Goal: Information Seeking & Learning: Learn about a topic

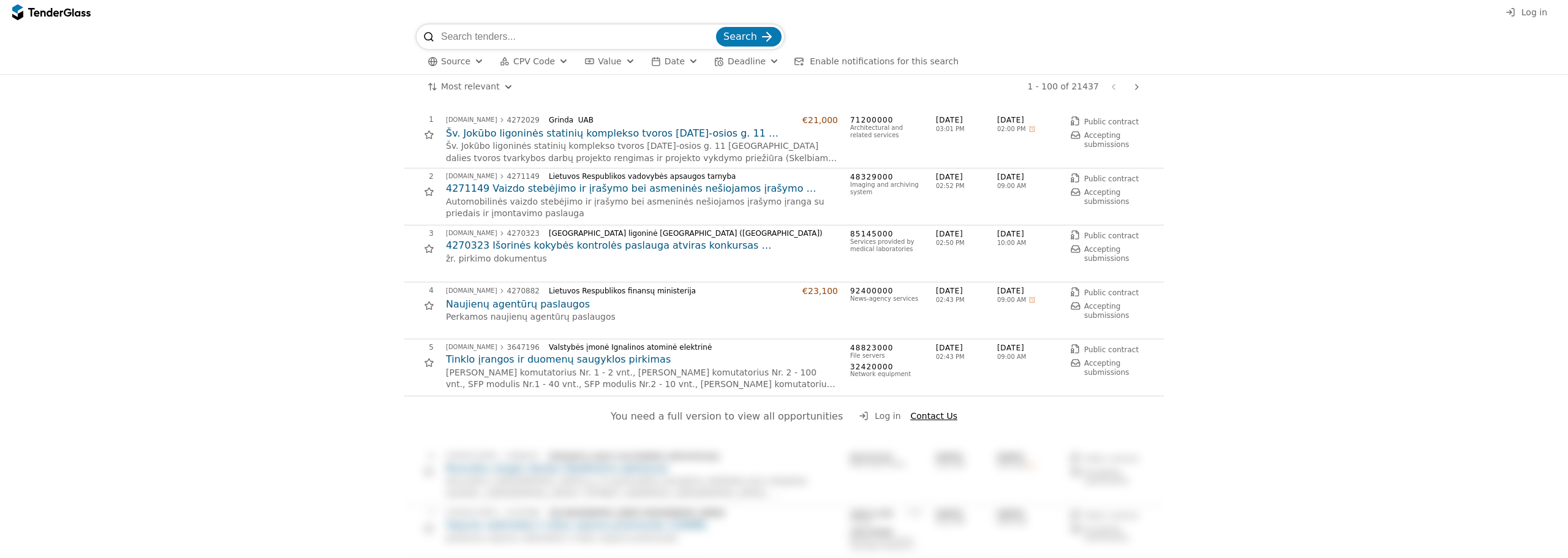
click at [470, 67] on button "Source" at bounding box center [456, 61] width 66 height 16
click at [461, 93] on div "Lithuania" at bounding box center [528, 86] width 146 height 20
click at [707, 63] on span "Date" at bounding box center [717, 61] width 20 height 10
click at [770, 62] on span "Deadline" at bounding box center [788, 61] width 38 height 10
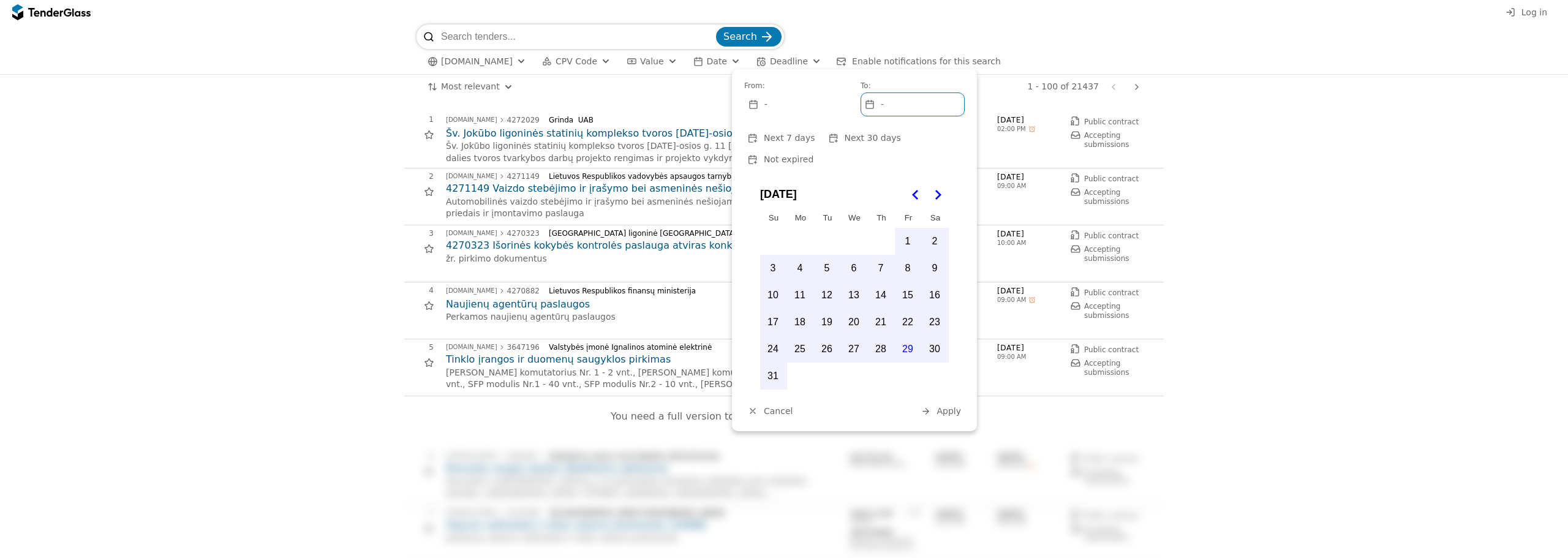
click at [936, 190] on polygon "Go to the Next Month" at bounding box center [939, 195] width 6 height 10
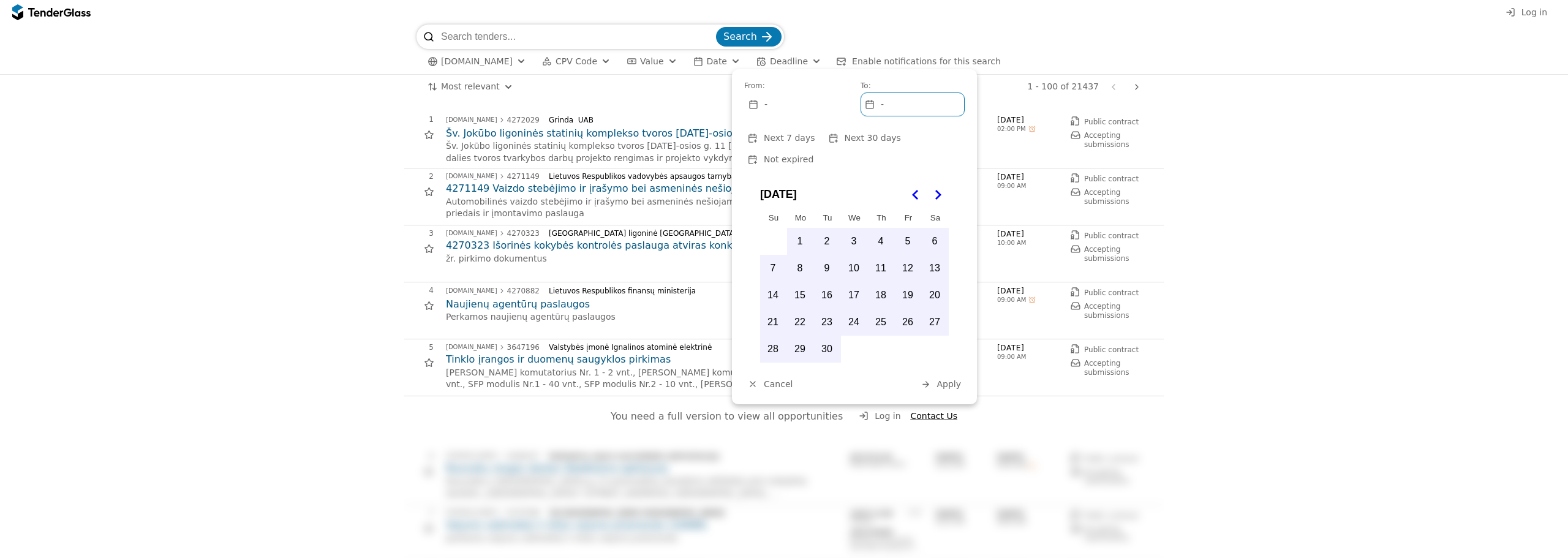
click at [796, 228] on button "1" at bounding box center [800, 241] width 25 height 25
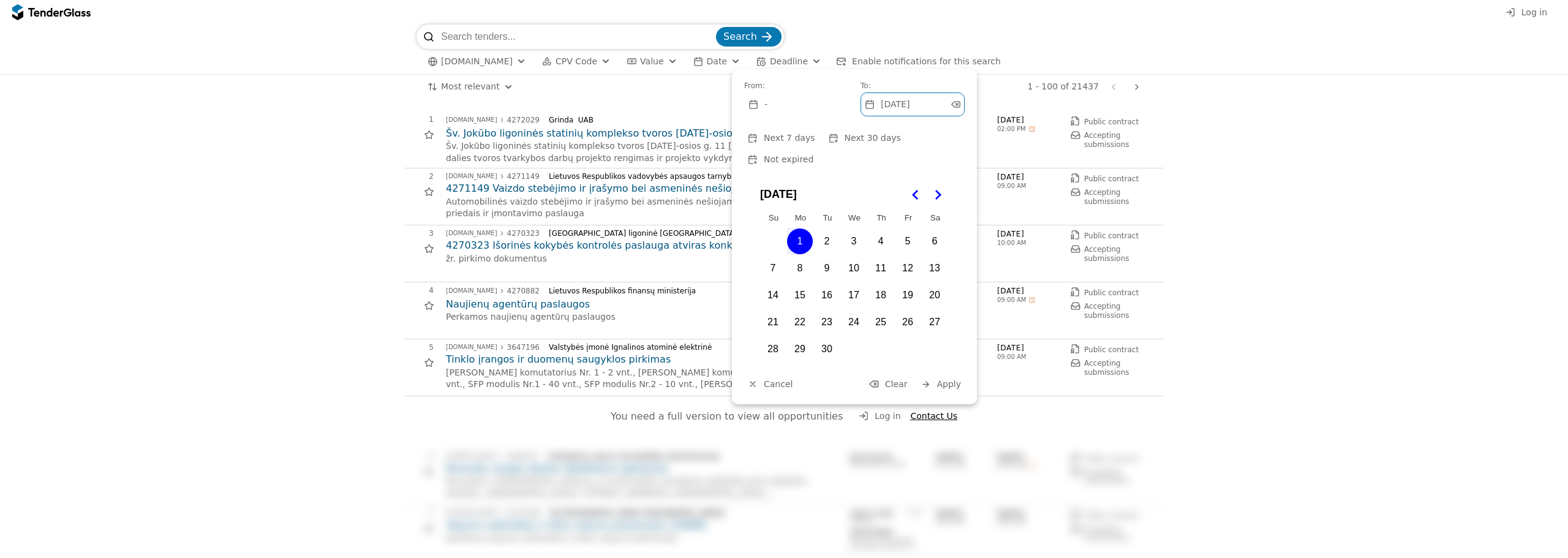
click at [939, 379] on span "Apply" at bounding box center [948, 384] width 24 height 10
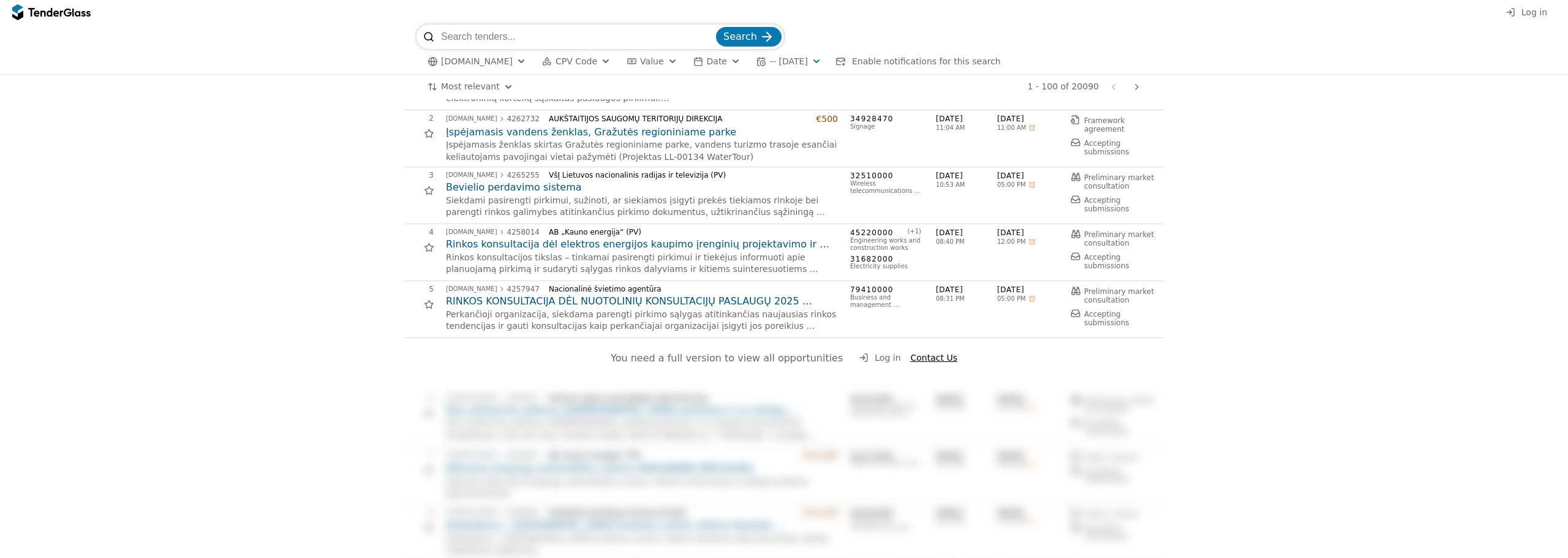
scroll to position [61, 0]
click at [875, 355] on span "Log in" at bounding box center [887, 354] width 25 height 10
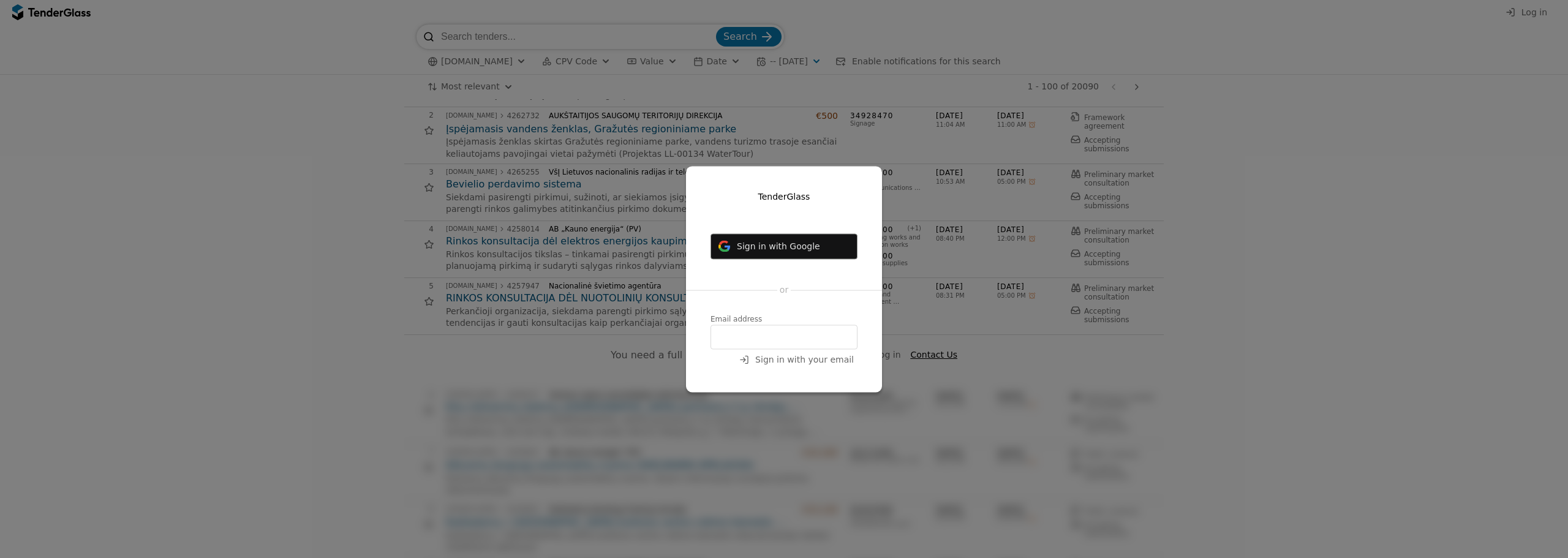
click at [777, 331] on input "email" at bounding box center [784, 336] width 147 height 24
type input "[EMAIL_ADDRESS][DOMAIN_NAME]"
click at [808, 354] on span "Sign in with your email" at bounding box center [804, 359] width 99 height 10
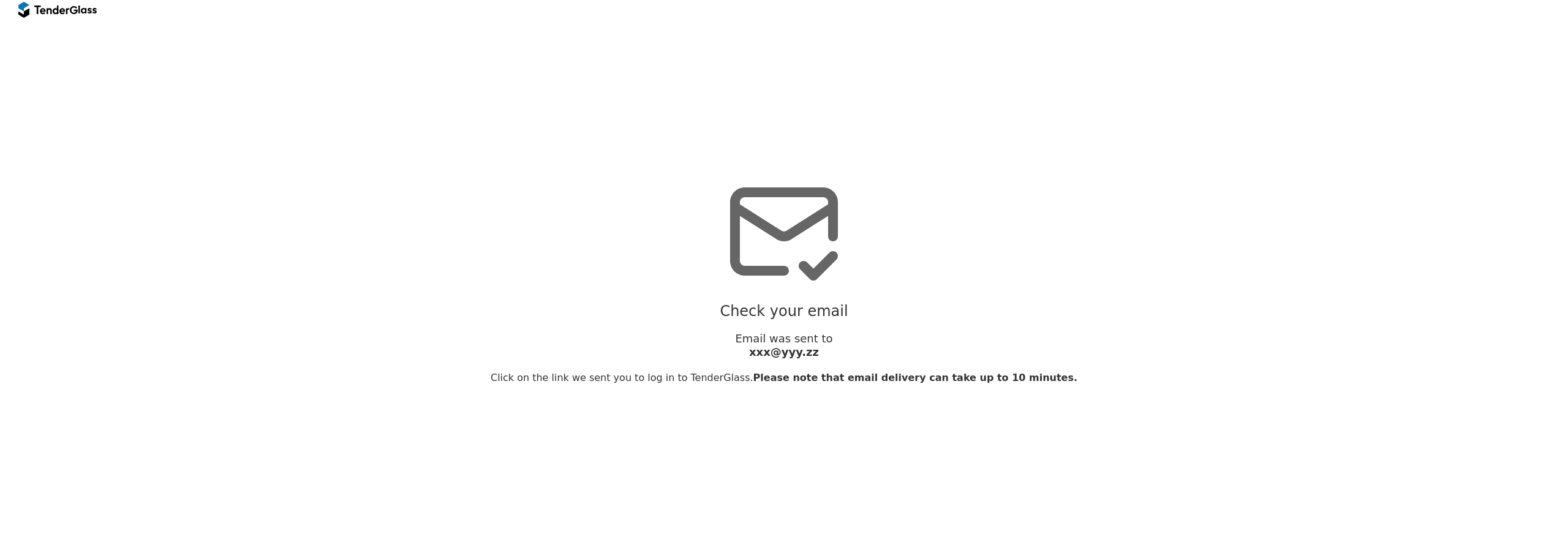
click at [1248, 238] on div "Check your email Email was sent to xxx@yyy.zz Click on the link we sent you to …" at bounding box center [784, 279] width 1556 height 546
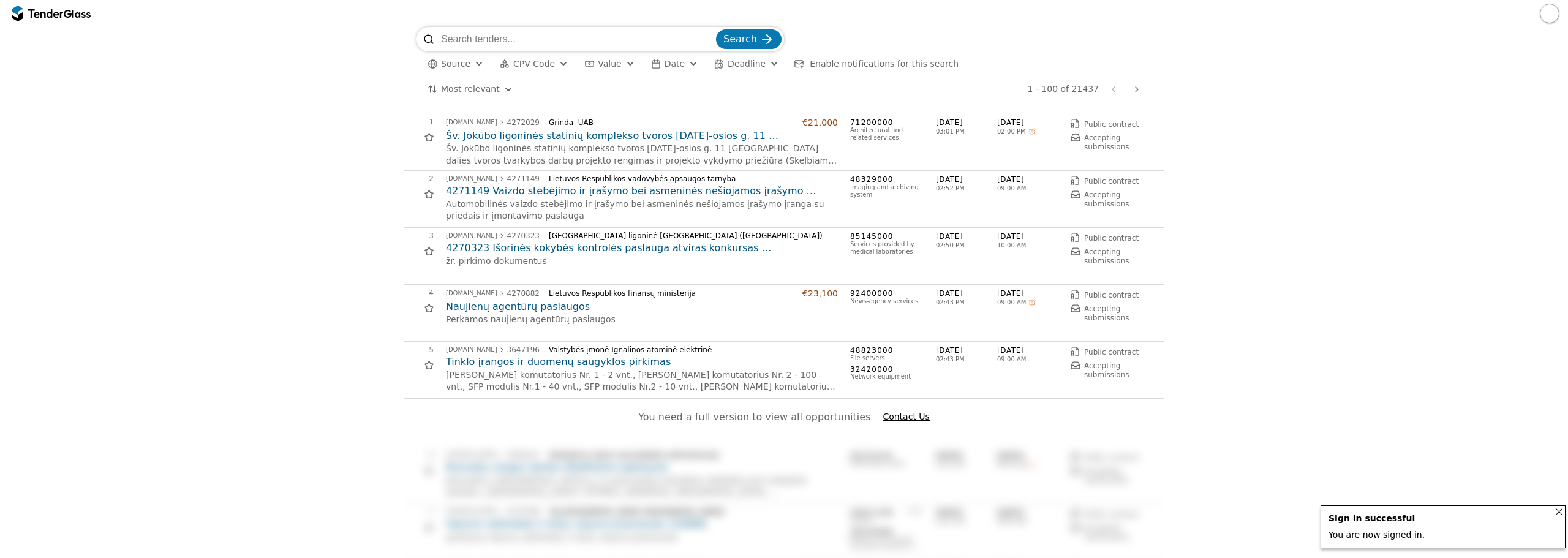
click at [1525, 12] on div at bounding box center [784, 13] width 1568 height 27
click at [1554, 19] on button "button" at bounding box center [1550, 14] width 20 height 20
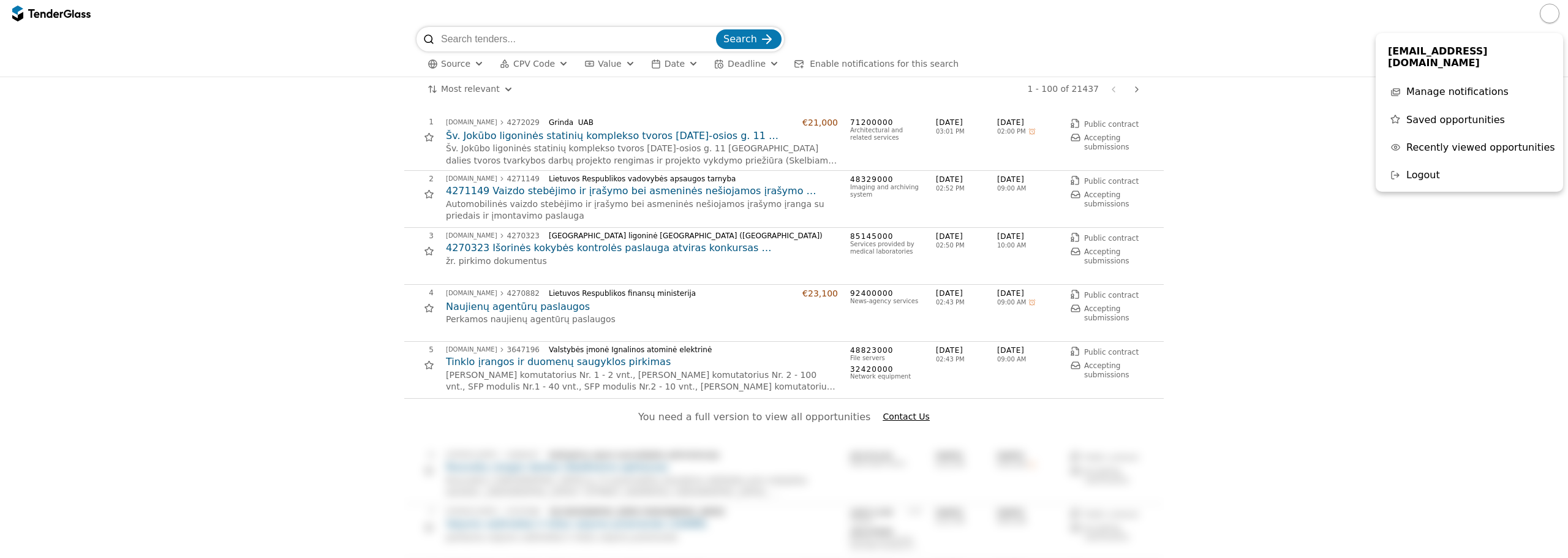
click at [1425, 46] on span "[EMAIL_ADDRESS][DOMAIN_NAME]" at bounding box center [1469, 56] width 163 height 23
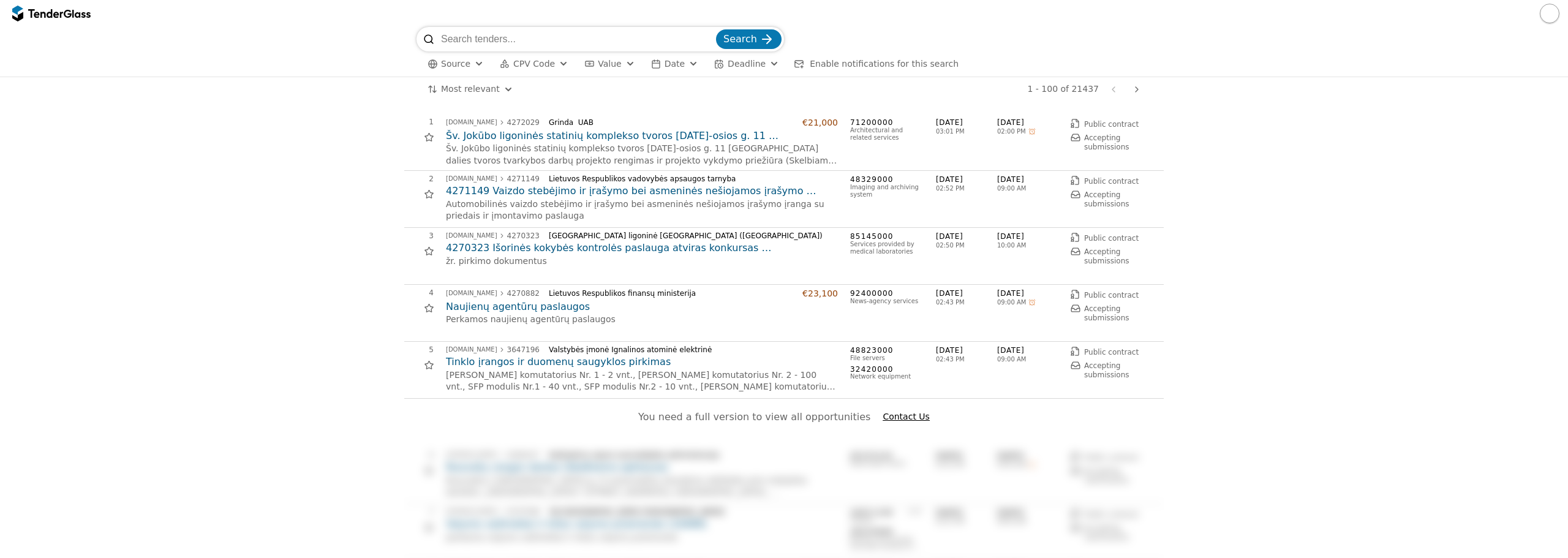
click at [766, 430] on div "You need a full version to view all opportunities Contact Us" at bounding box center [784, 423] width 760 height 48
click at [763, 419] on span "You need a full version to view all opportunities" at bounding box center [754, 416] width 232 height 12
click at [50, 17] on div at bounding box center [45, 13] width 34 height 8
click at [37, 12] on div at bounding box center [45, 13] width 34 height 8
click at [835, 70] on button "Enable notifications for this search" at bounding box center [876, 64] width 172 height 16
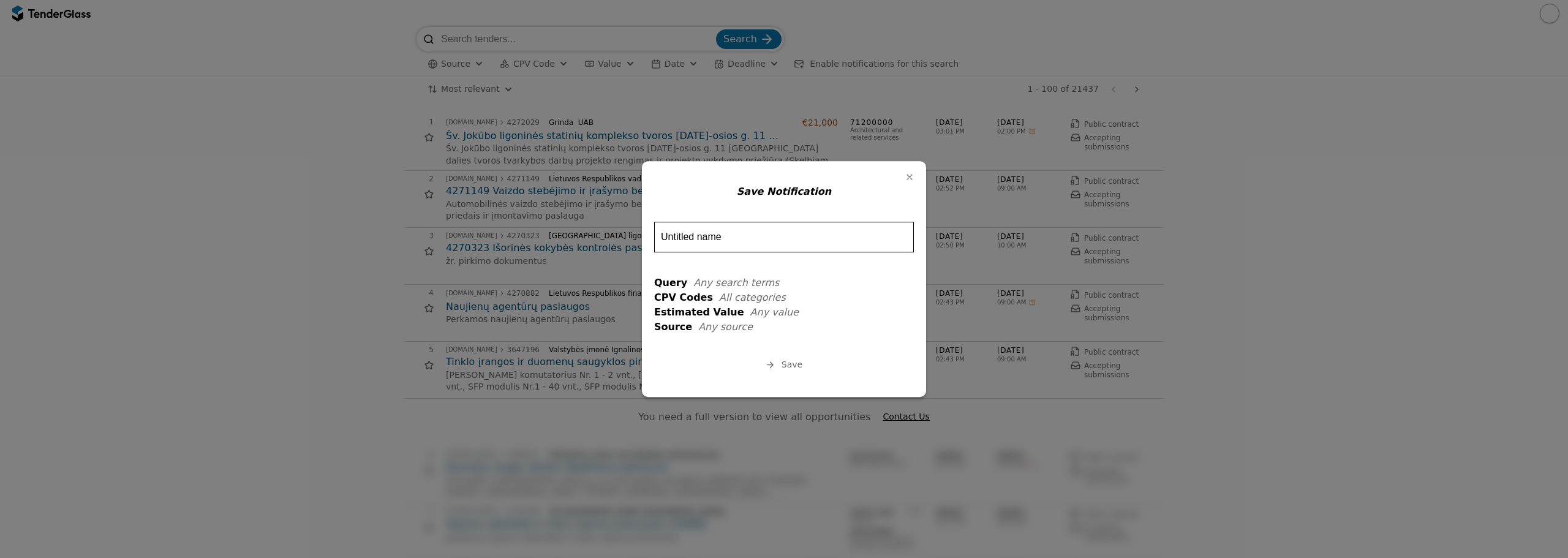
click at [906, 178] on div "button" at bounding box center [909, 177] width 32 height 32
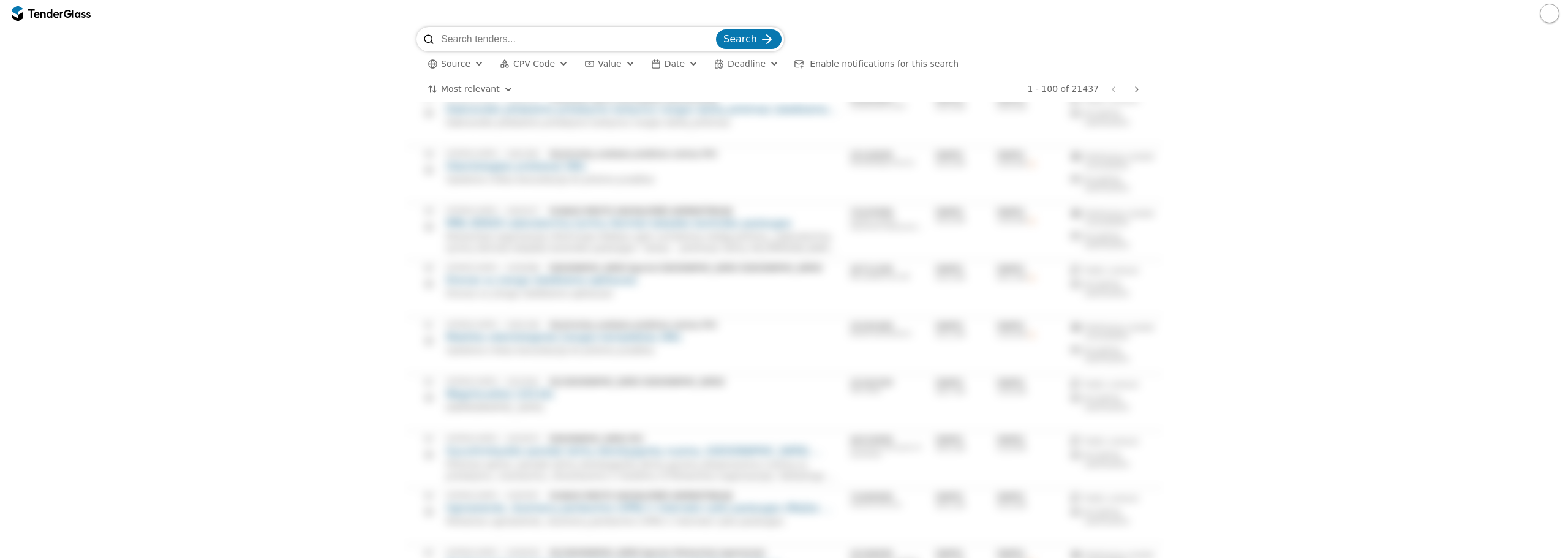
scroll to position [5355, 0]
